Goal: Book appointment/travel/reservation

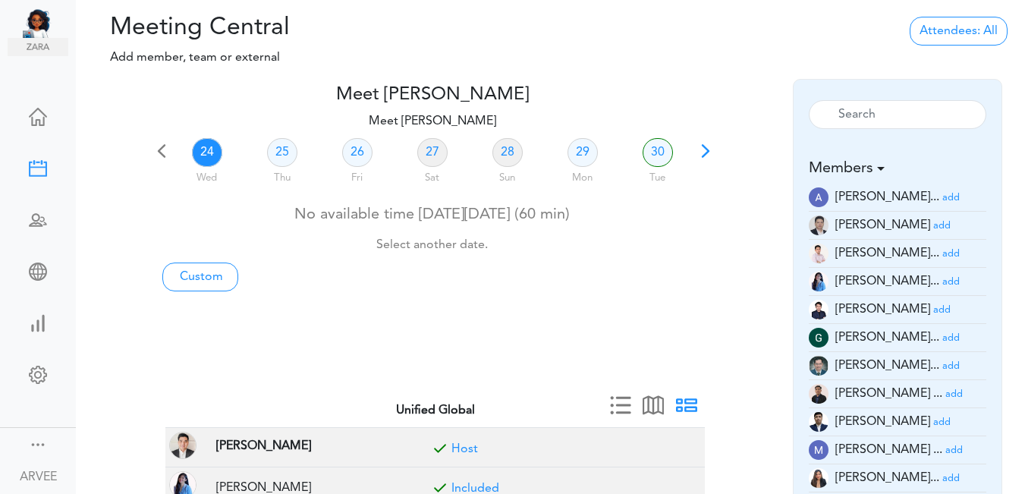
click at [206, 147] on link "24" at bounding box center [207, 152] width 30 height 29
click at [199, 276] on link "Custom" at bounding box center [200, 276] width 76 height 29
type input "Meet [PERSON_NAME]"
type input "[URL][DOMAIN_NAME][SECURITY_DATA]"
type input "[DATE]T16:00"
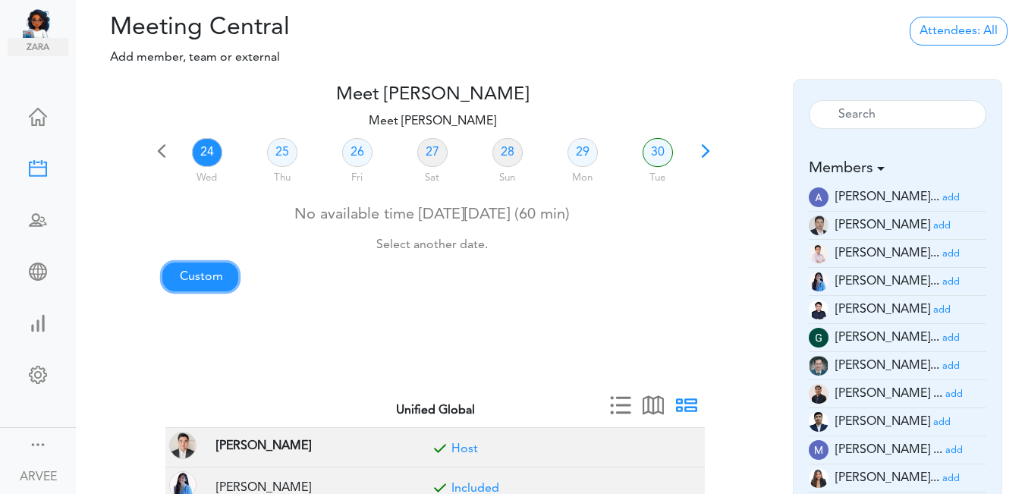
type input "[DATE]T16:30"
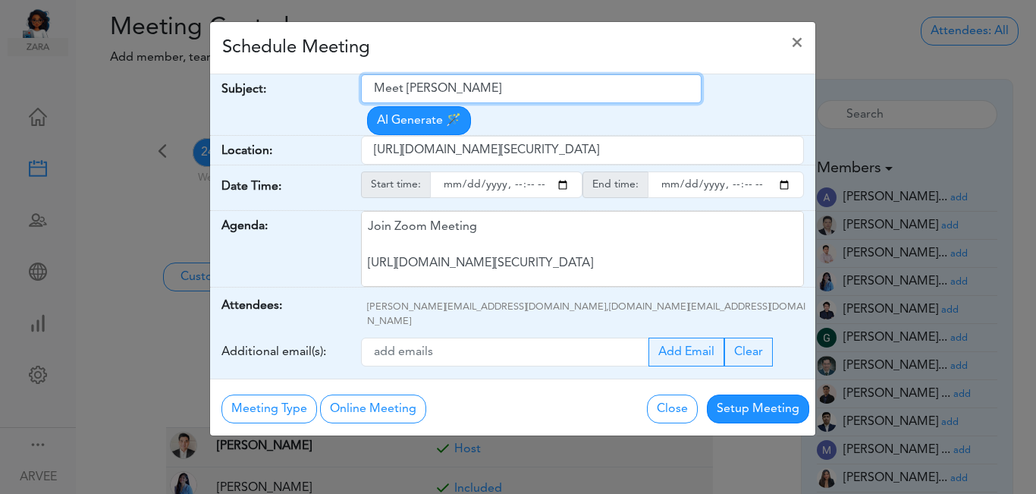
drag, startPoint x: 375, startPoint y: 89, endPoint x: 518, endPoint y: 79, distance: 143.7
click at [518, 79] on input "Meet [PERSON_NAME]" at bounding box center [531, 88] width 341 height 29
paste input "[Client Call] [PERSON_NAME] - Tax Planning Kick-off Call"
type input "[Client Call] [PERSON_NAME] - Tax Planning Kick-off Call"
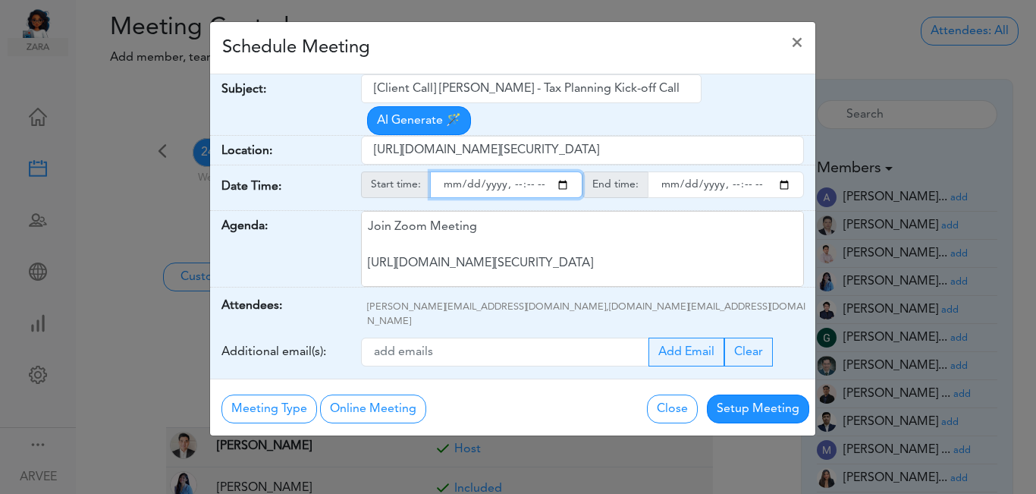
click at [564, 171] on input "starttime" at bounding box center [506, 184] width 152 height 27
click at [514, 171] on input "starttime" at bounding box center [506, 184] width 152 height 27
type input "[DATE]T15:00"
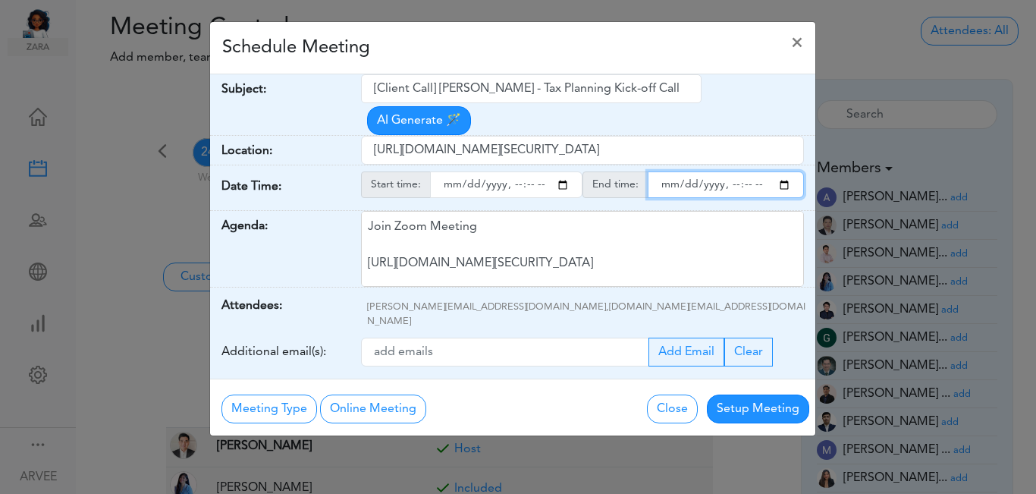
click at [786, 171] on input "endtime" at bounding box center [726, 184] width 156 height 27
click at [746, 171] on input "endtime" at bounding box center [726, 184] width 156 height 27
type input "[DATE]T16:00"
click at [563, 46] on div "Schedule Meeting ×" at bounding box center [512, 48] width 605 height 52
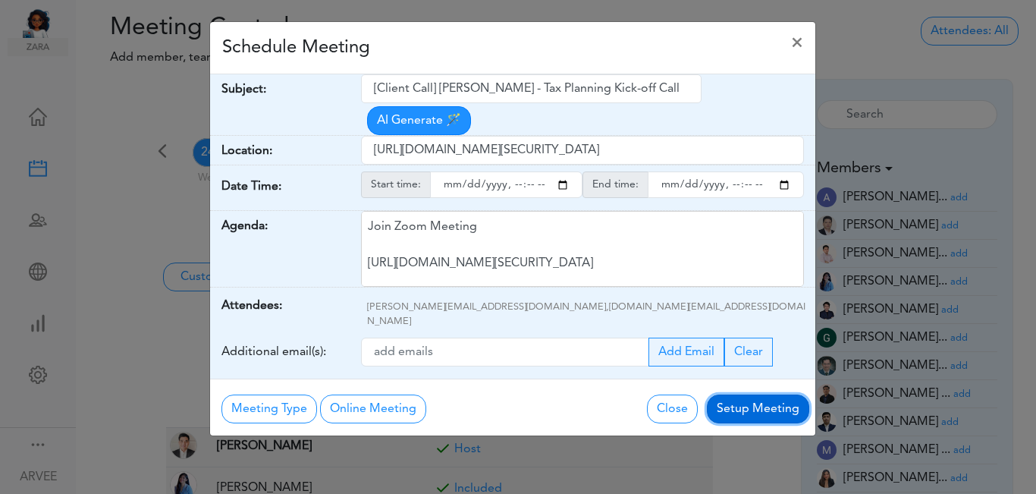
click at [755, 394] on button "Setup Meeting" at bounding box center [758, 408] width 102 height 29
